Goal: Transaction & Acquisition: Purchase product/service

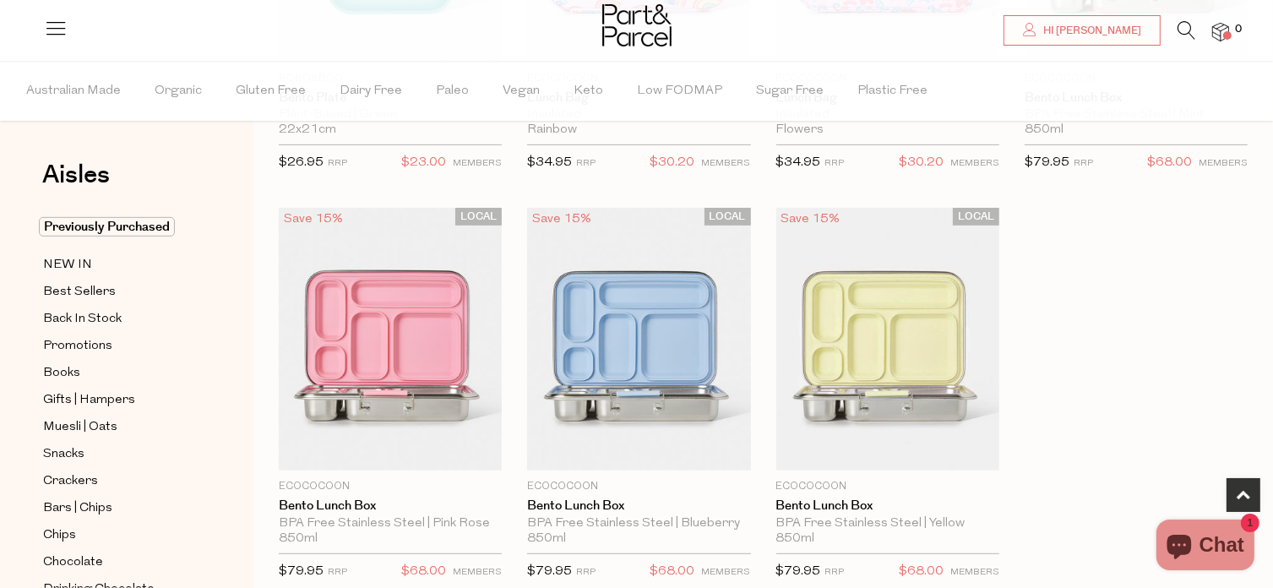
scroll to position [853, 0]
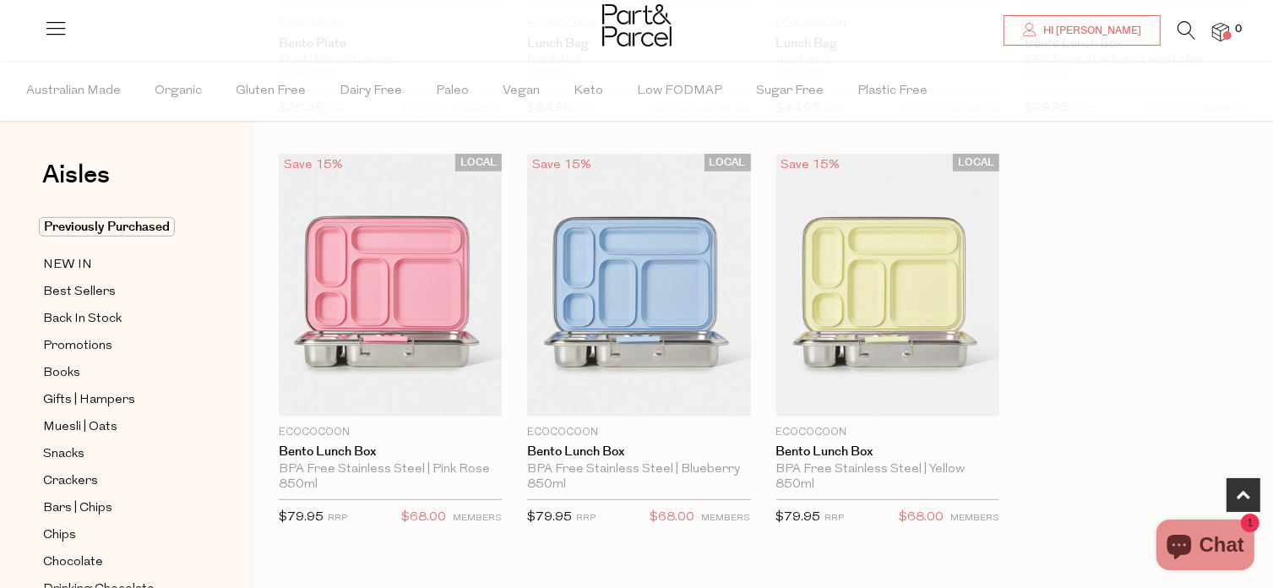
click at [662, 248] on img at bounding box center [638, 286] width 223 height 264
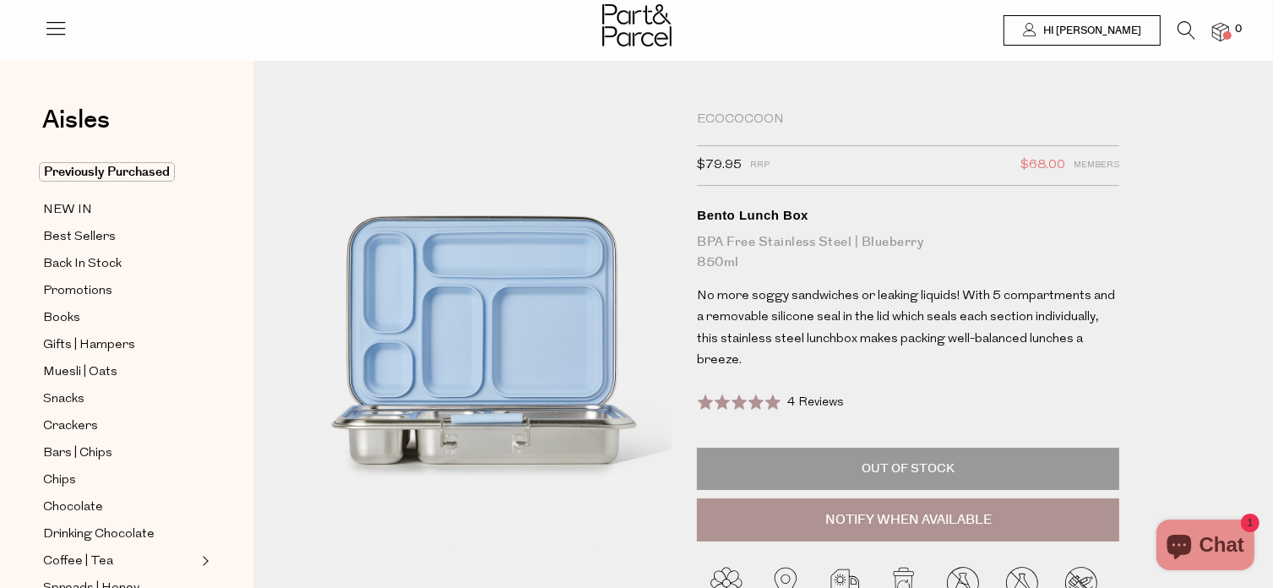
click at [813, 490] on p "Out of Stock" at bounding box center [908, 469] width 422 height 42
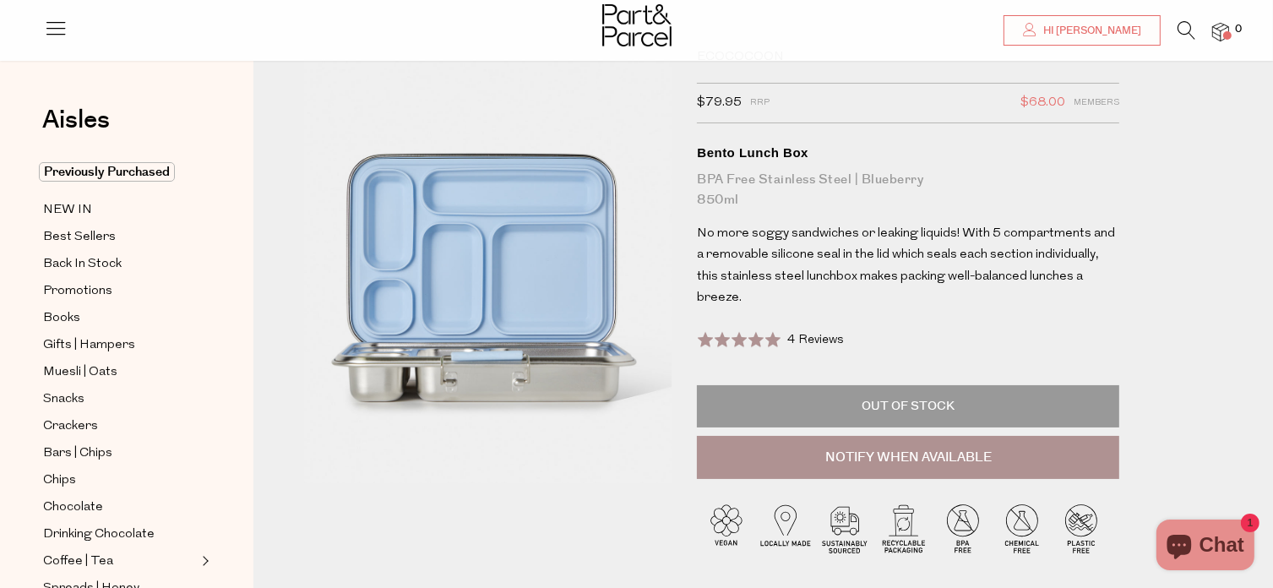
scroll to position [73, 0]
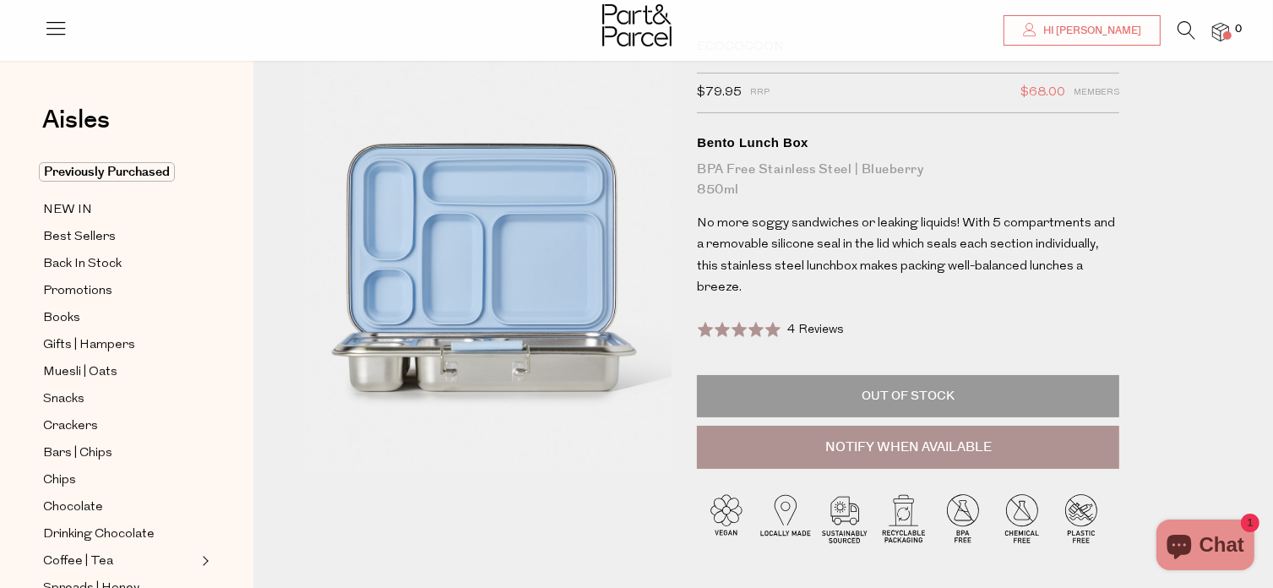
click at [817, 130] on div at bounding box center [908, 130] width 422 height 0
click at [795, 470] on button "Notify When Available" at bounding box center [908, 448] width 422 height 44
type input "Notify when available"
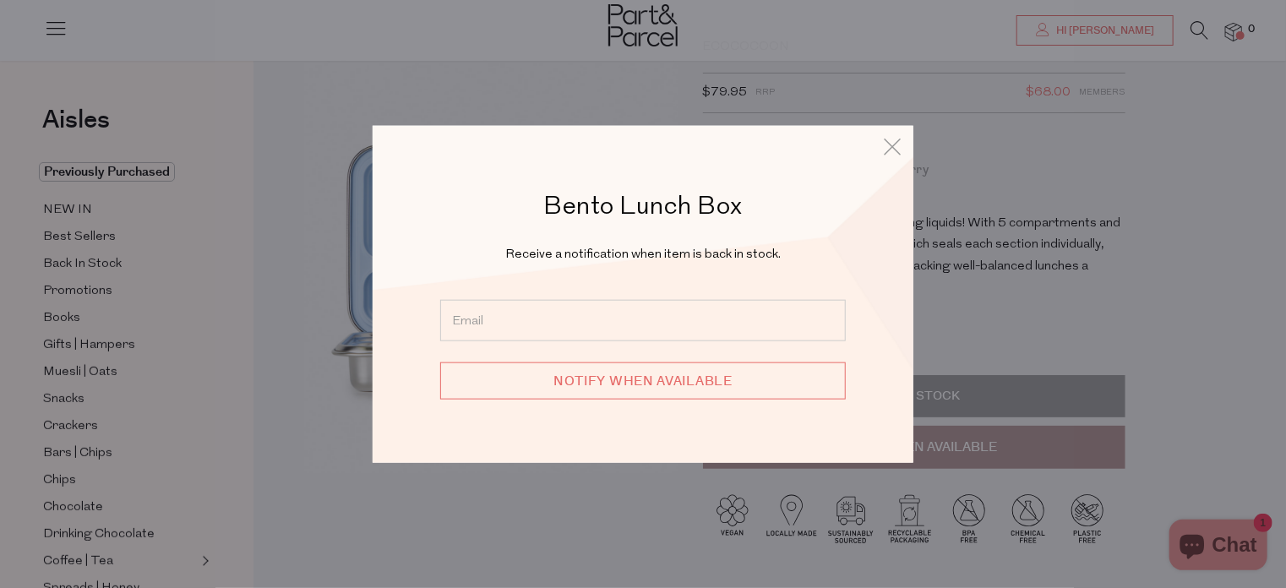
click at [648, 324] on input "email" at bounding box center [643, 319] width 406 height 41
type input "tiarnevecht@gmail.com"
click at [635, 363] on input "Notify when available" at bounding box center [643, 380] width 406 height 37
type input "We will be in touch"
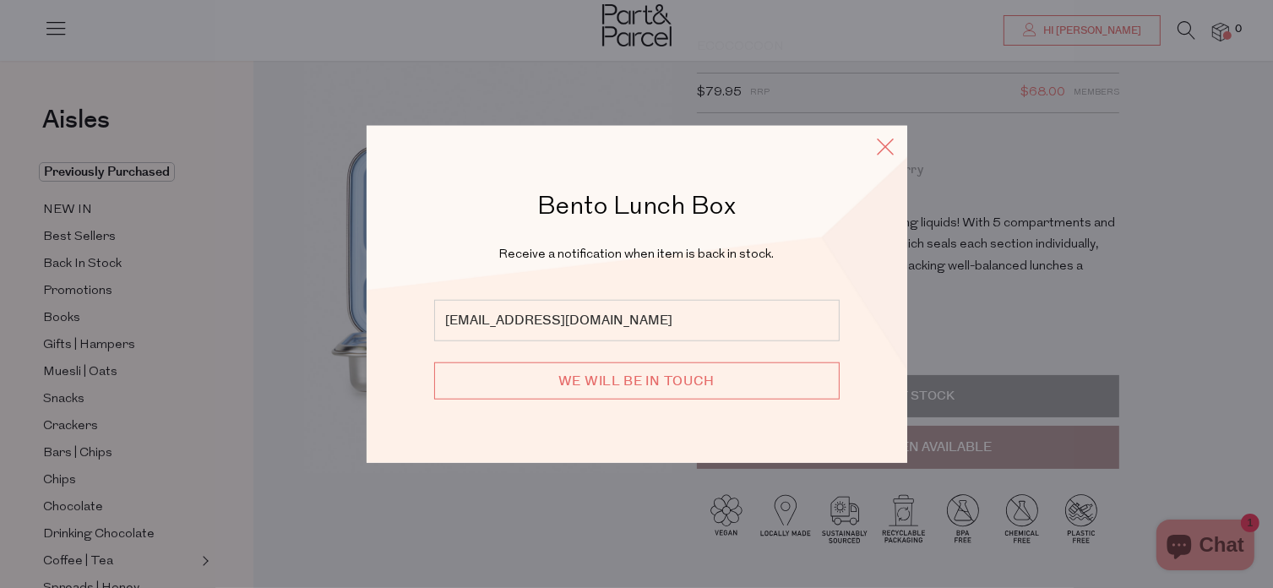
click at [894, 143] on icon at bounding box center [886, 146] width 25 height 25
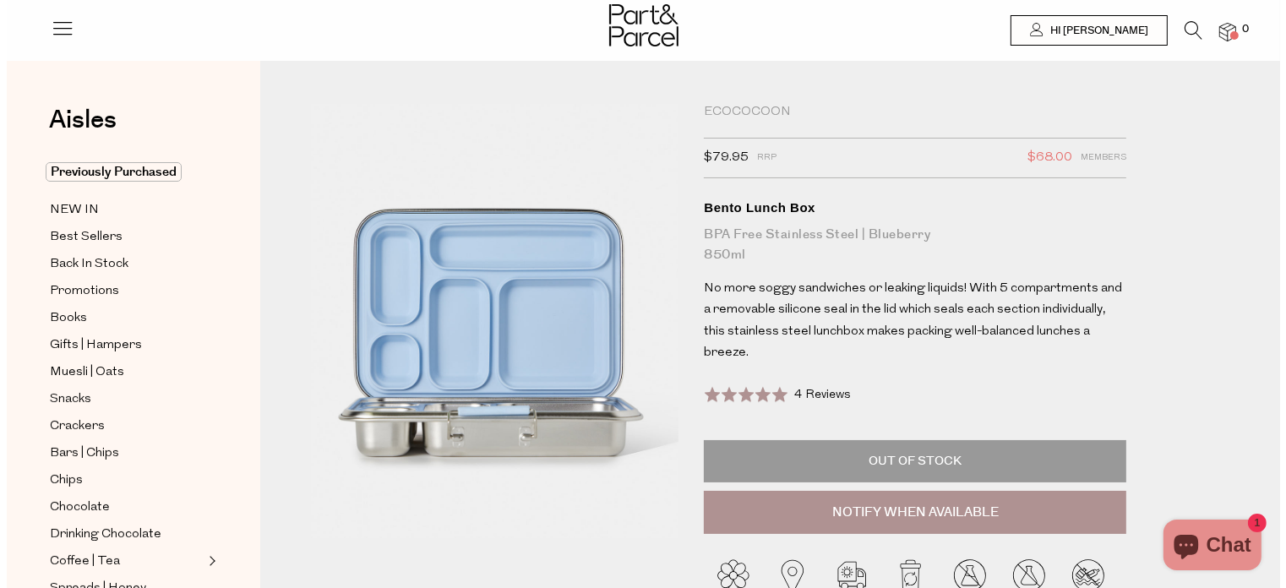
scroll to position [0, 0]
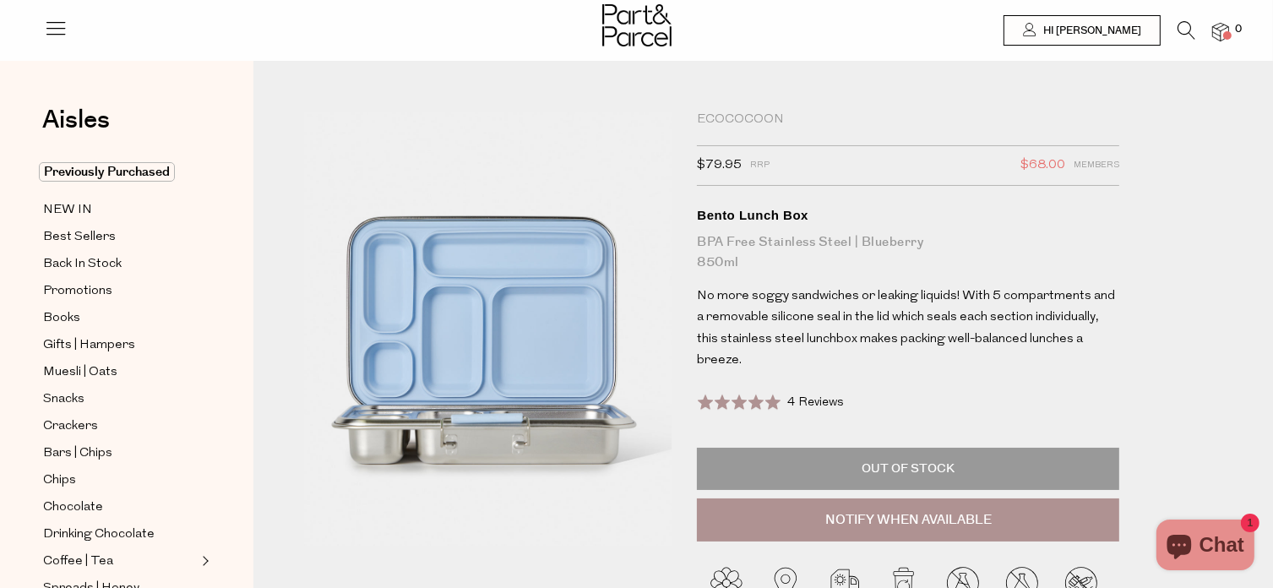
click at [755, 124] on div "Ecococoon" at bounding box center [908, 120] width 422 height 17
click at [755, 114] on div "Ecococoon" at bounding box center [908, 120] width 422 height 17
click at [1182, 26] on icon at bounding box center [1187, 30] width 18 height 19
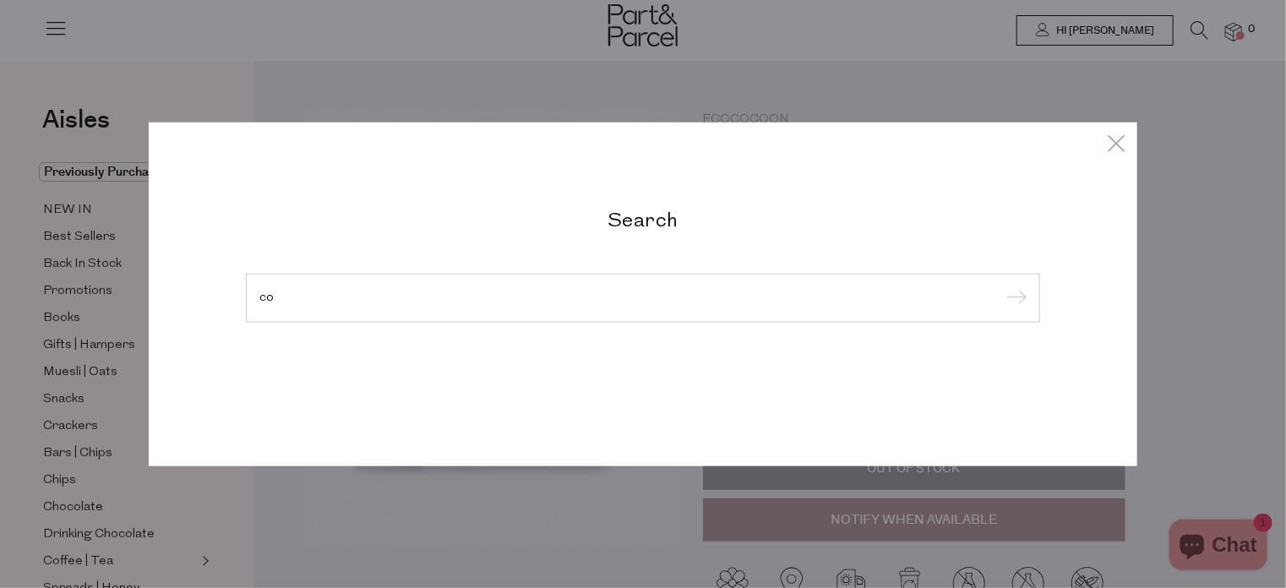
type input "c"
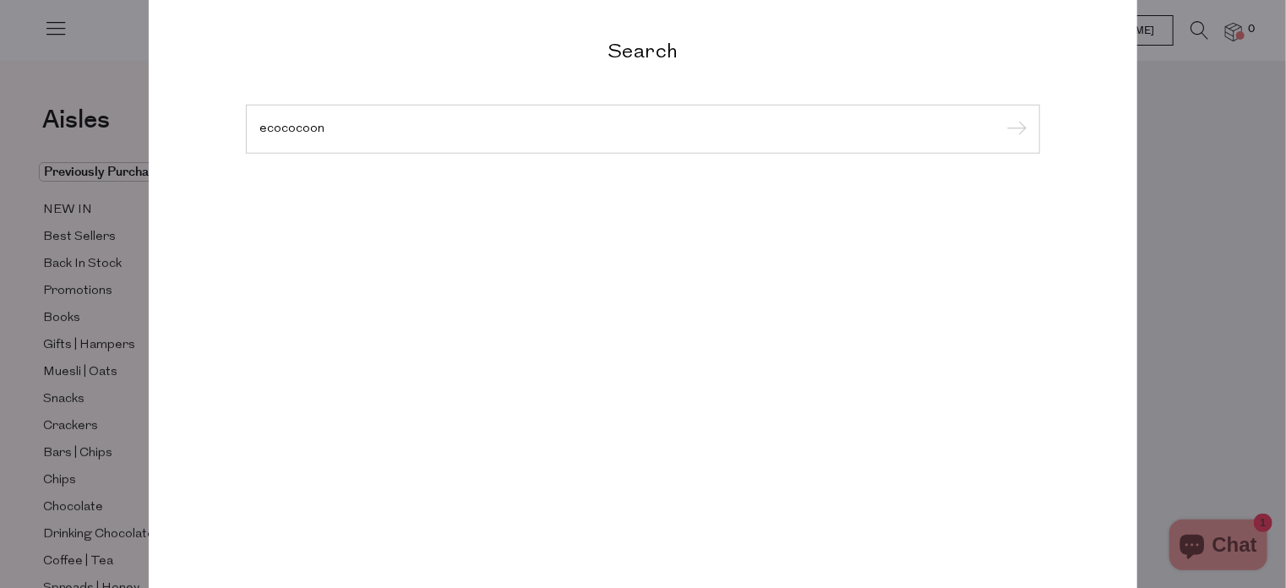
type input "ecococoon"
click at [1001, 117] on input "submit" at bounding box center [1013, 129] width 25 height 25
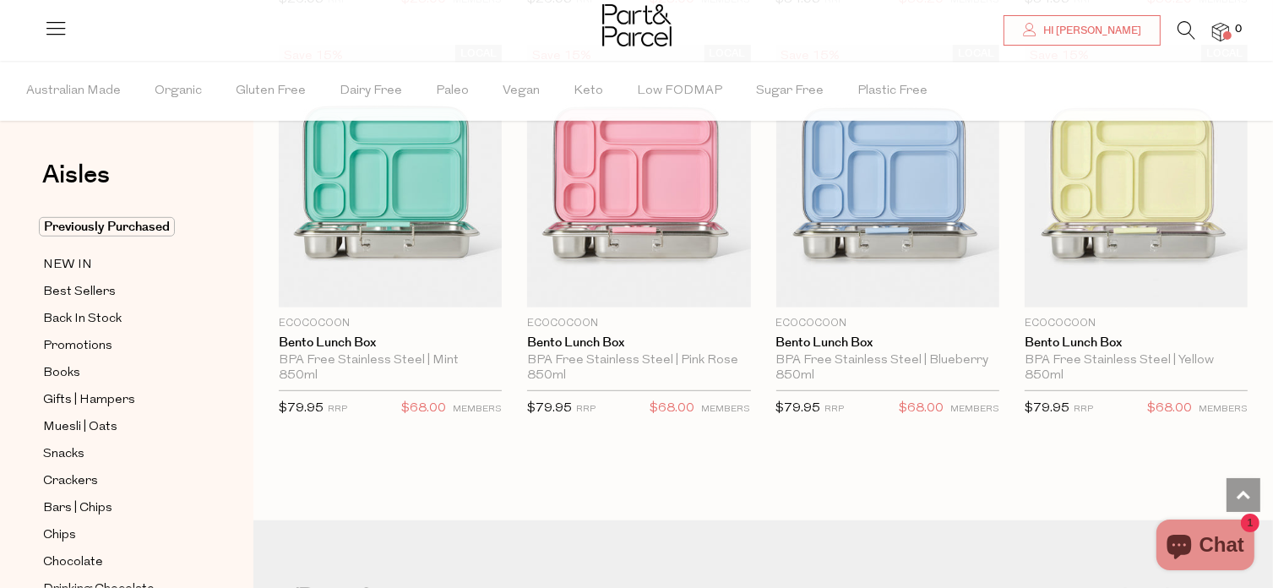
scroll to position [941, 0]
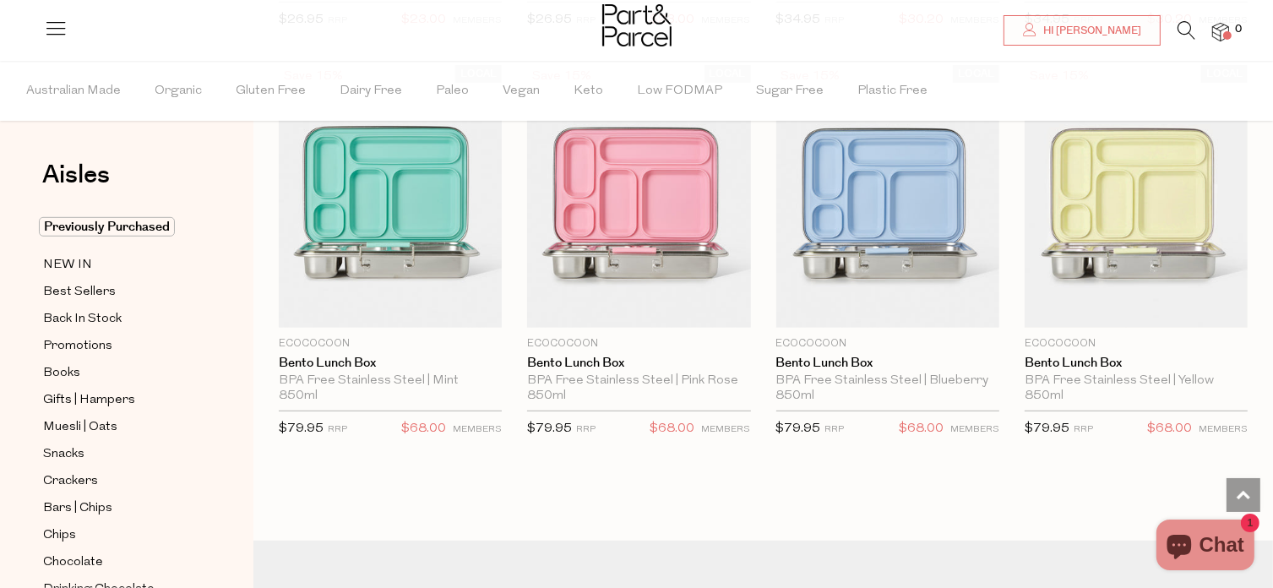
click at [1167, 226] on img at bounding box center [1136, 197] width 223 height 264
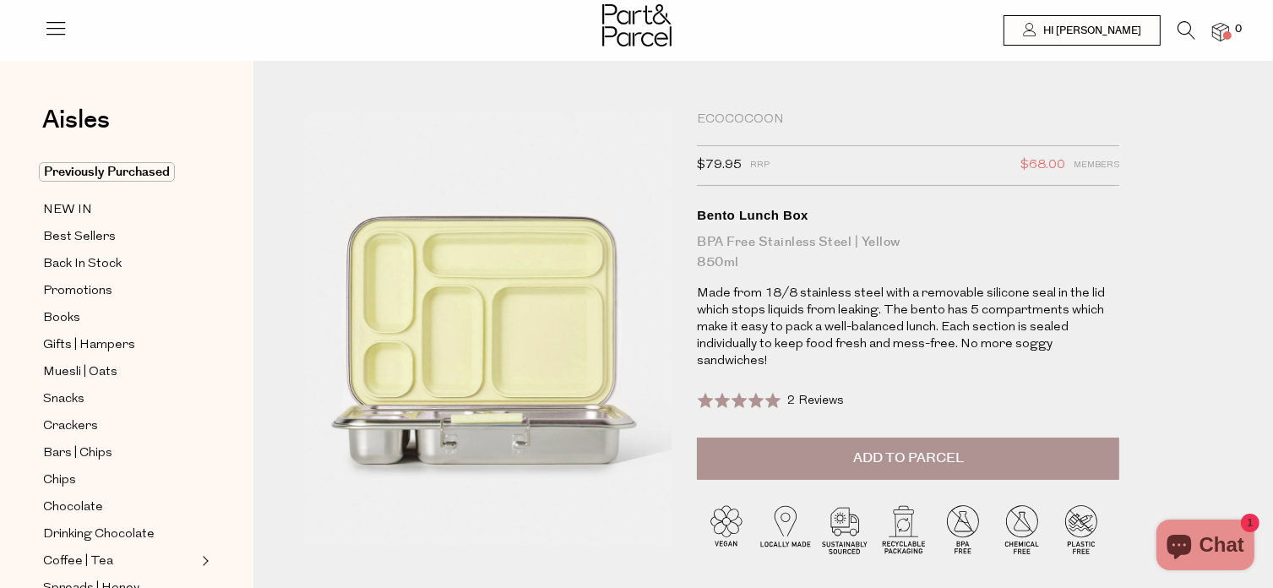
click at [881, 480] on button "Add to Parcel" at bounding box center [908, 459] width 422 height 42
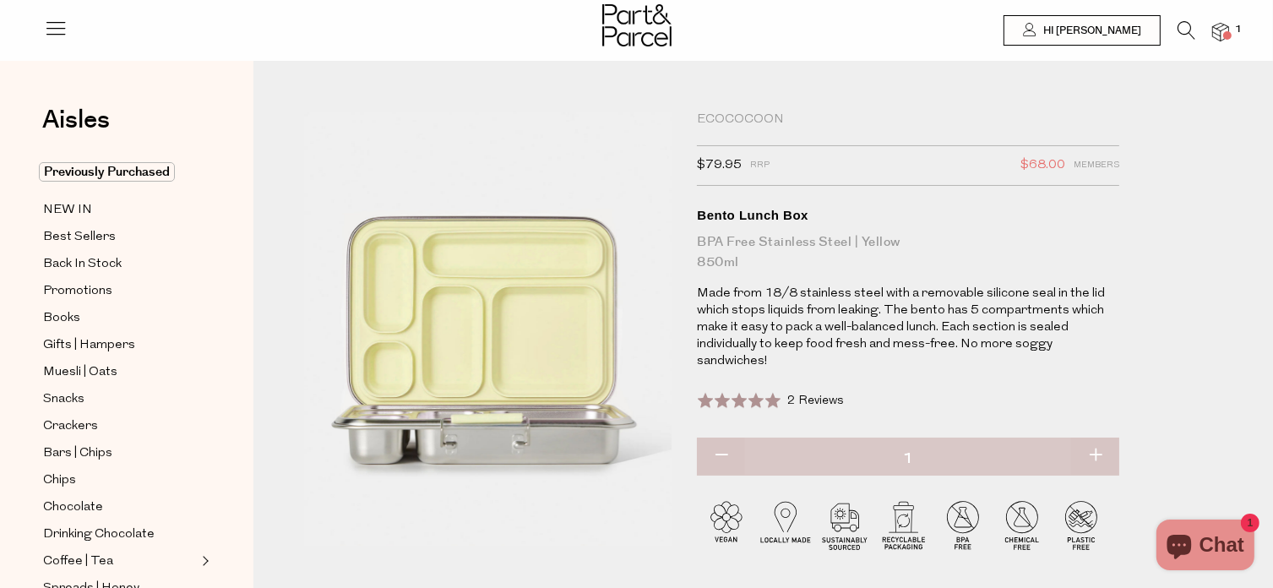
click at [1191, 33] on icon at bounding box center [1187, 30] width 18 height 19
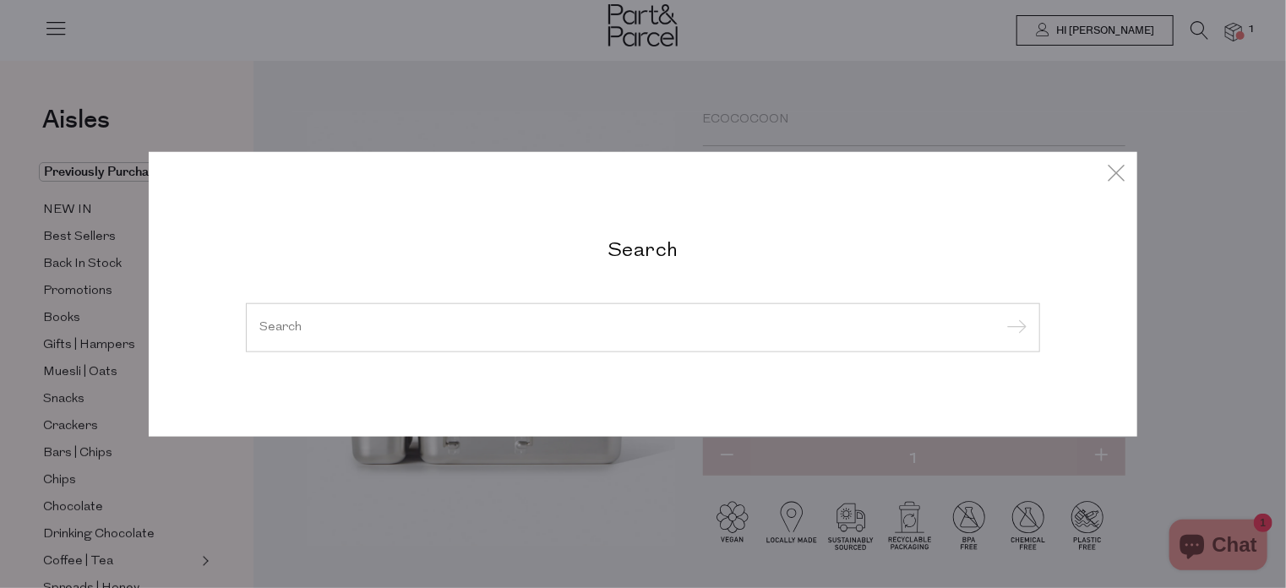
click at [614, 319] on form at bounding box center [643, 327] width 794 height 49
click at [610, 330] on div at bounding box center [643, 327] width 794 height 49
click at [296, 316] on div at bounding box center [643, 327] width 794 height 49
click at [296, 321] on input "search" at bounding box center [642, 327] width 767 height 13
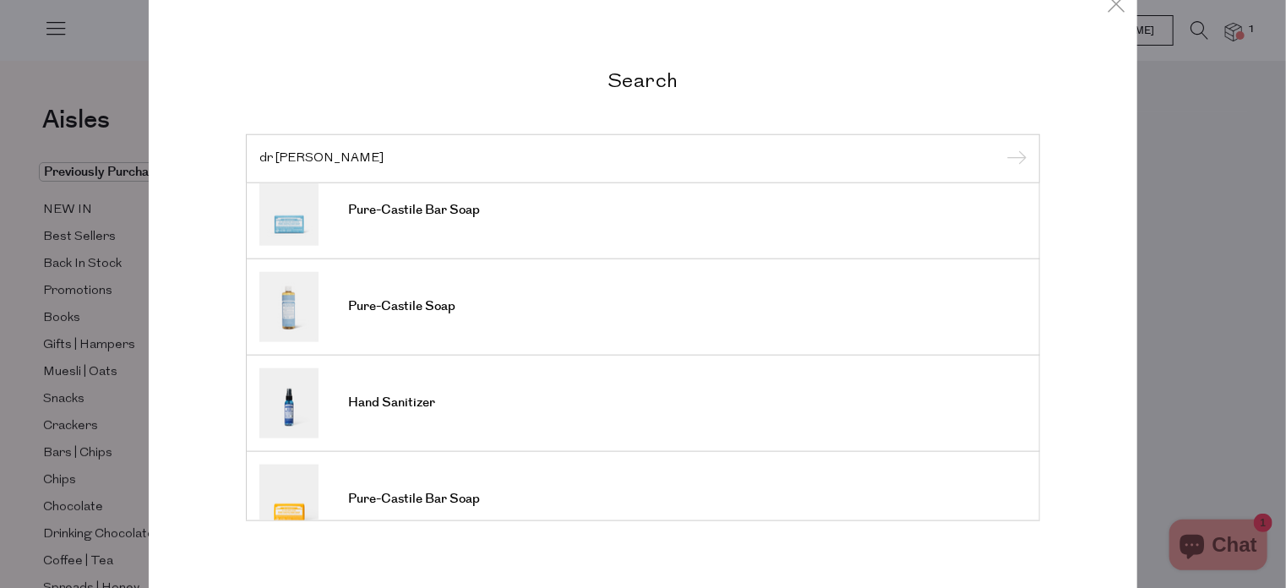
scroll to position [213, 0]
type input "dr br"
click at [296, 319] on img at bounding box center [288, 306] width 59 height 70
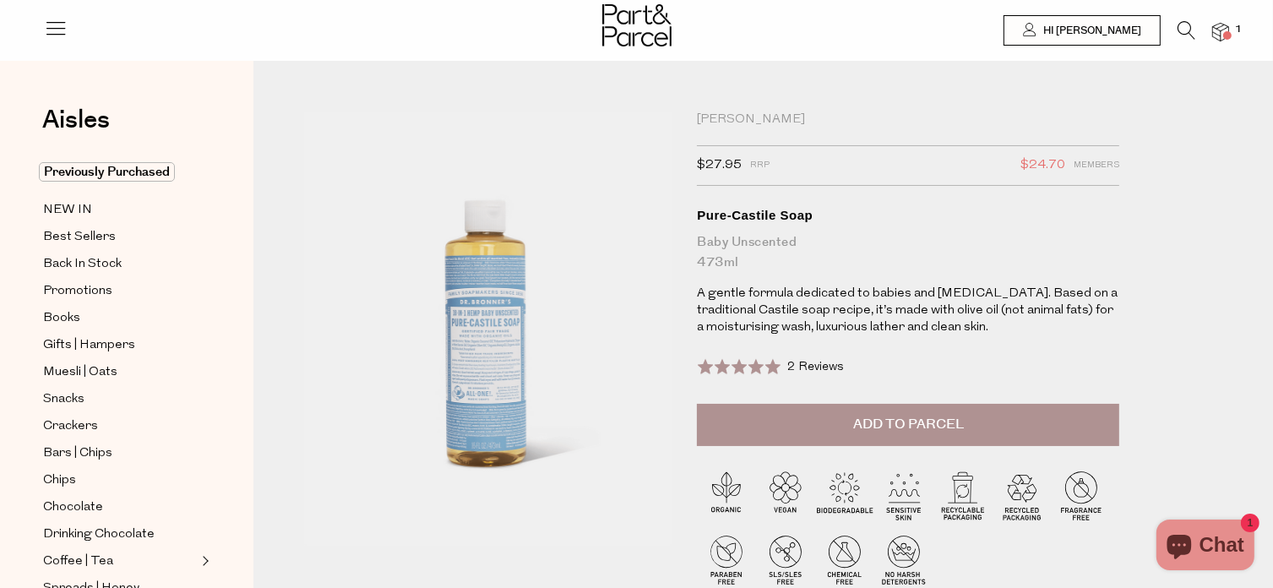
click at [1186, 26] on icon at bounding box center [1187, 30] width 18 height 19
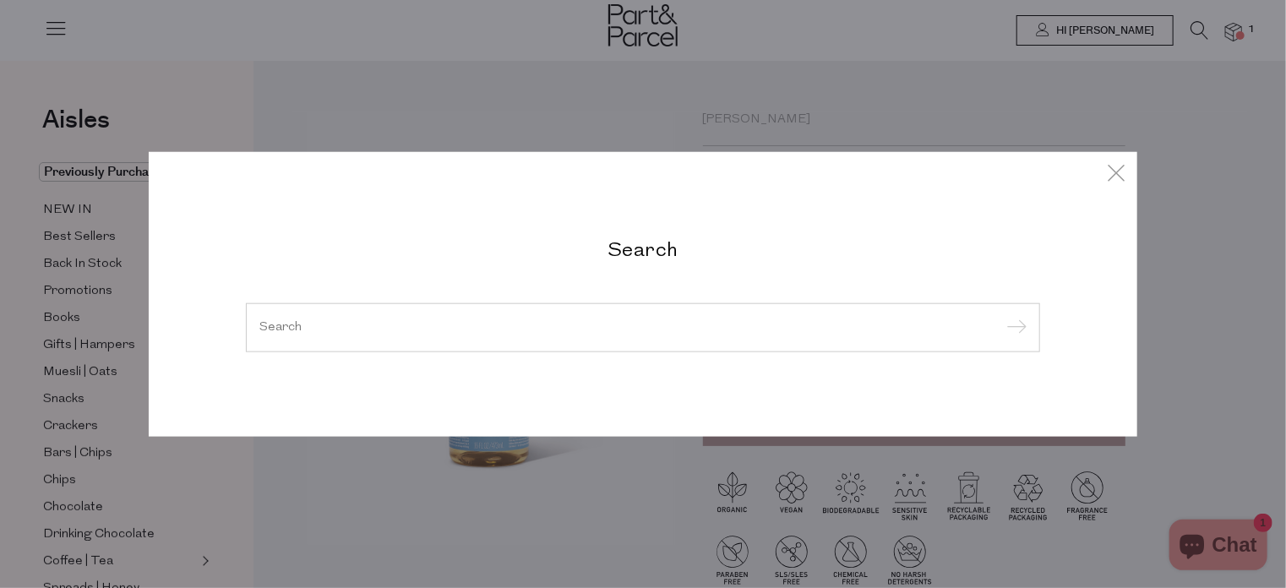
click at [601, 322] on input "search" at bounding box center [642, 327] width 767 height 13
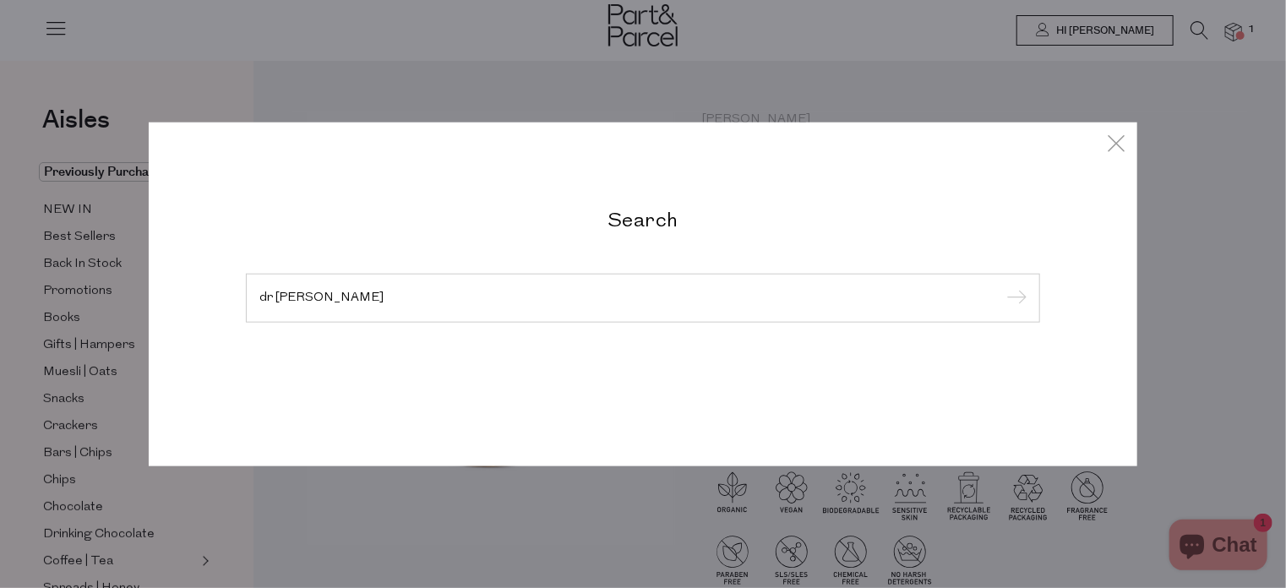
type input "dr [PERSON_NAME]"
click at [1001, 286] on input "submit" at bounding box center [1013, 298] width 25 height 25
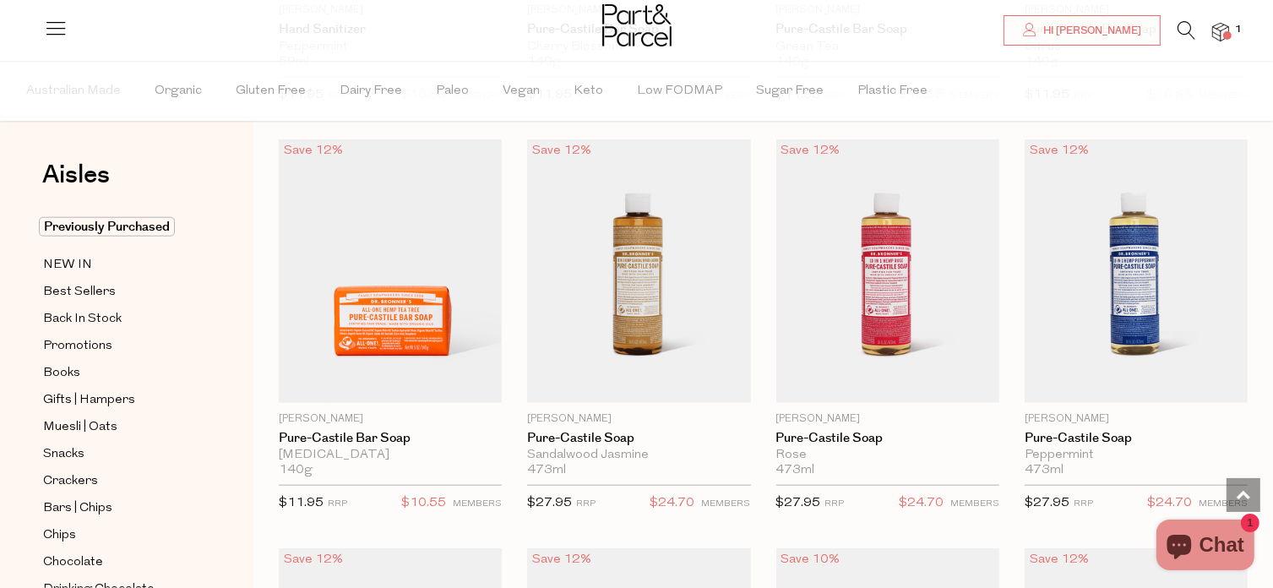
scroll to position [1699, 0]
